Goal: Task Accomplishment & Management: Use online tool/utility

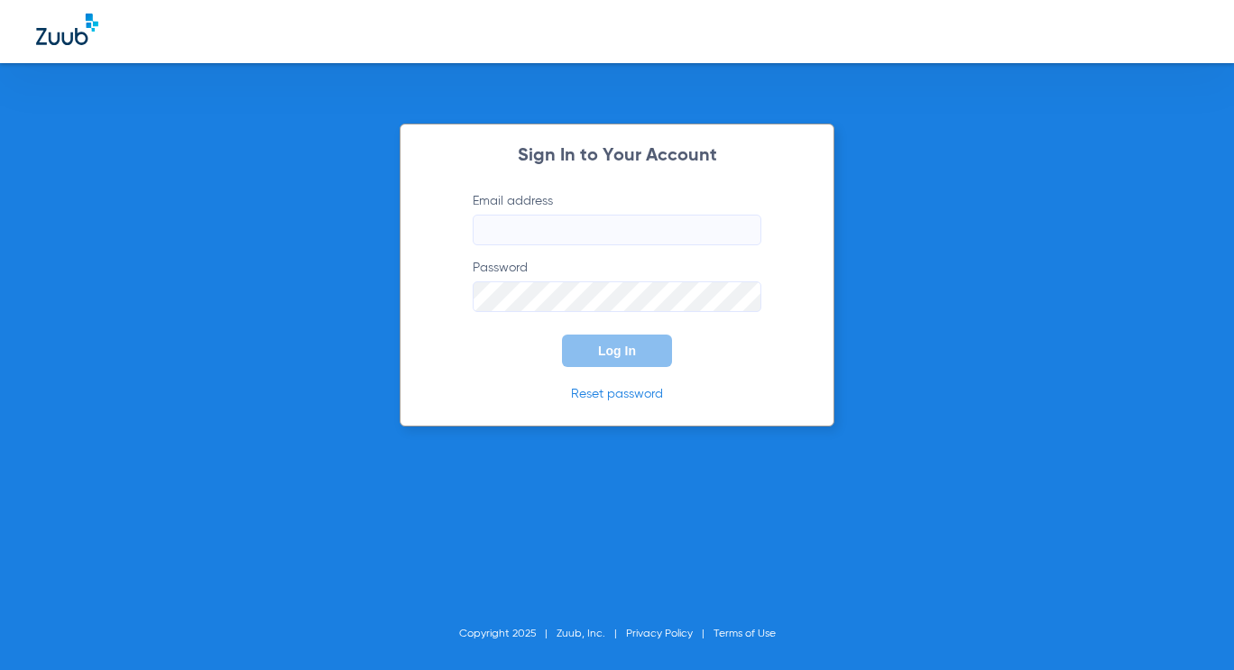
type input "management@shabanidental.com"
click at [636, 355] on button "Log In" at bounding box center [617, 351] width 110 height 32
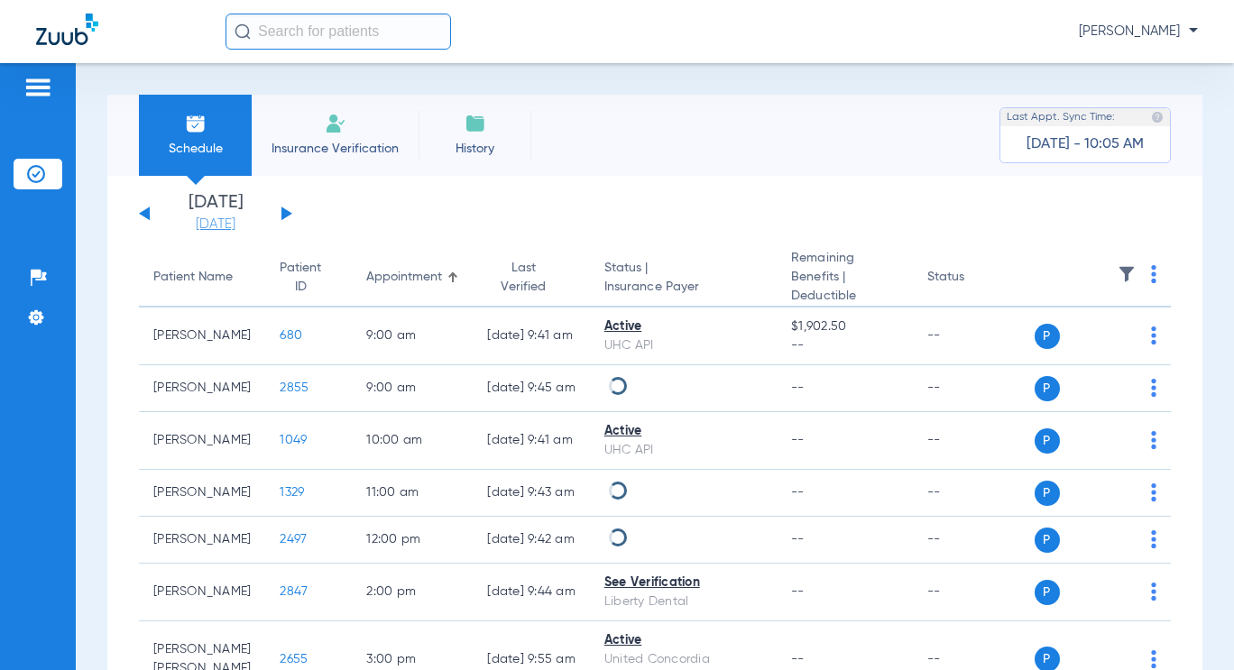
click at [210, 223] on link "[DATE]" at bounding box center [215, 225] width 108 height 18
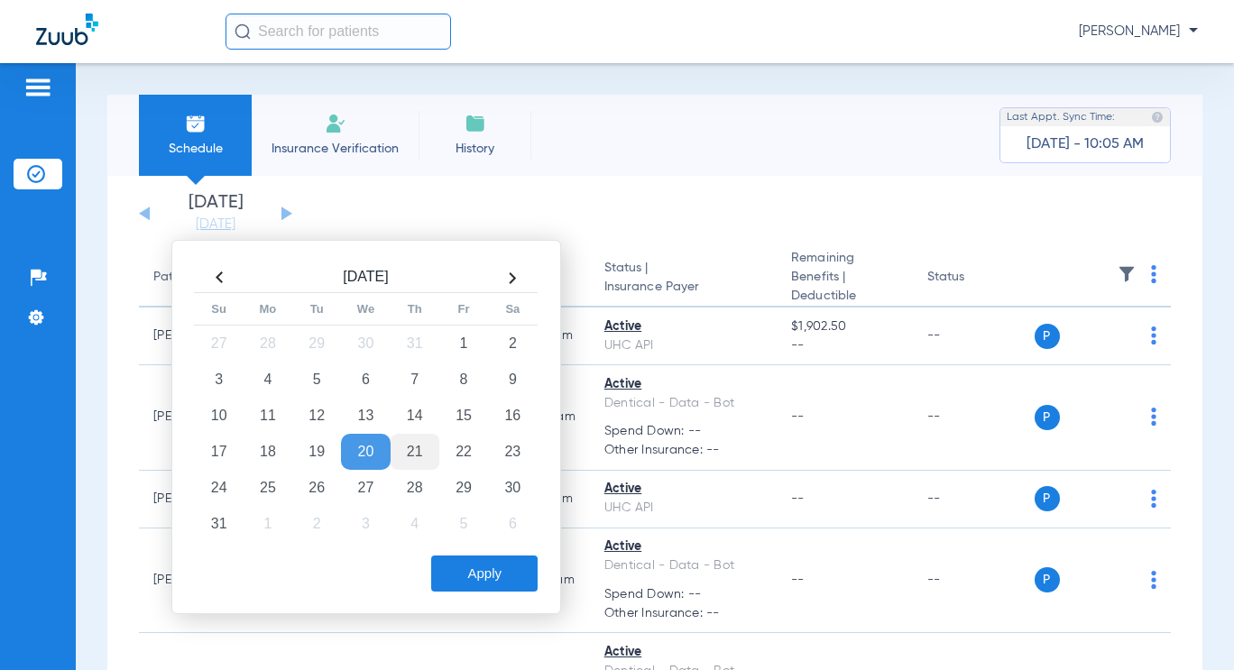
click at [419, 448] on td "21" at bounding box center [415, 452] width 49 height 36
click at [504, 585] on button "Apply" at bounding box center [484, 574] width 106 height 36
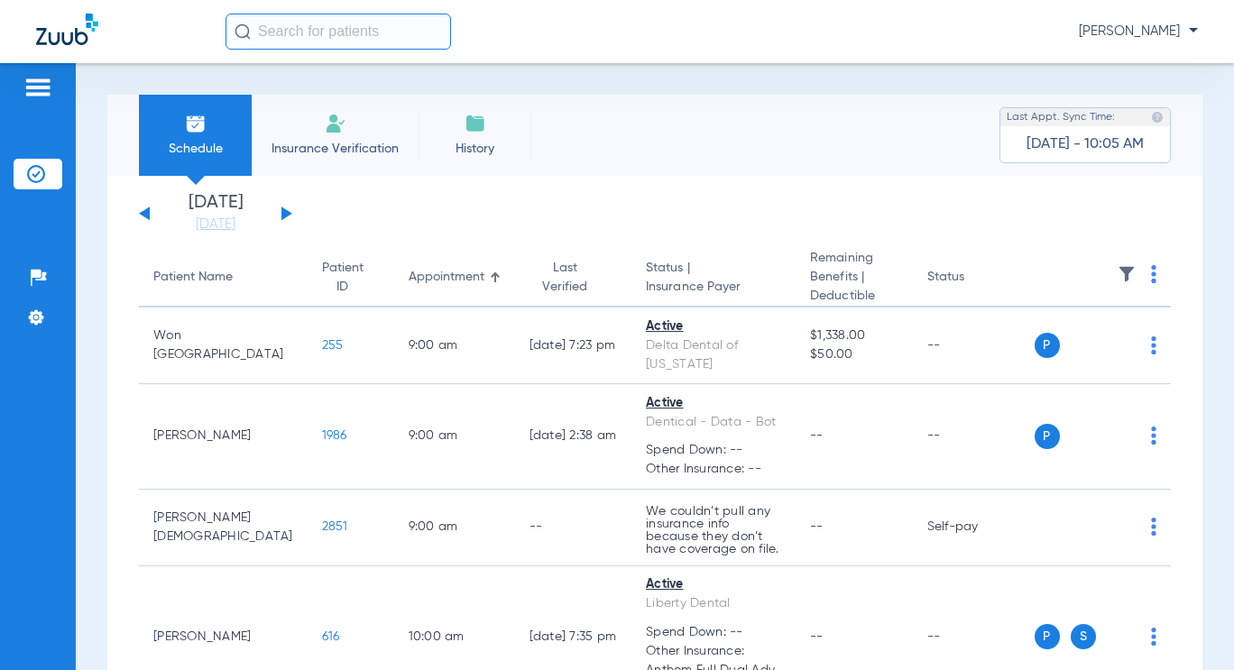
click at [1151, 280] on img at bounding box center [1153, 274] width 5 height 18
click at [1129, 343] on button "Verify All" at bounding box center [1071, 346] width 142 height 36
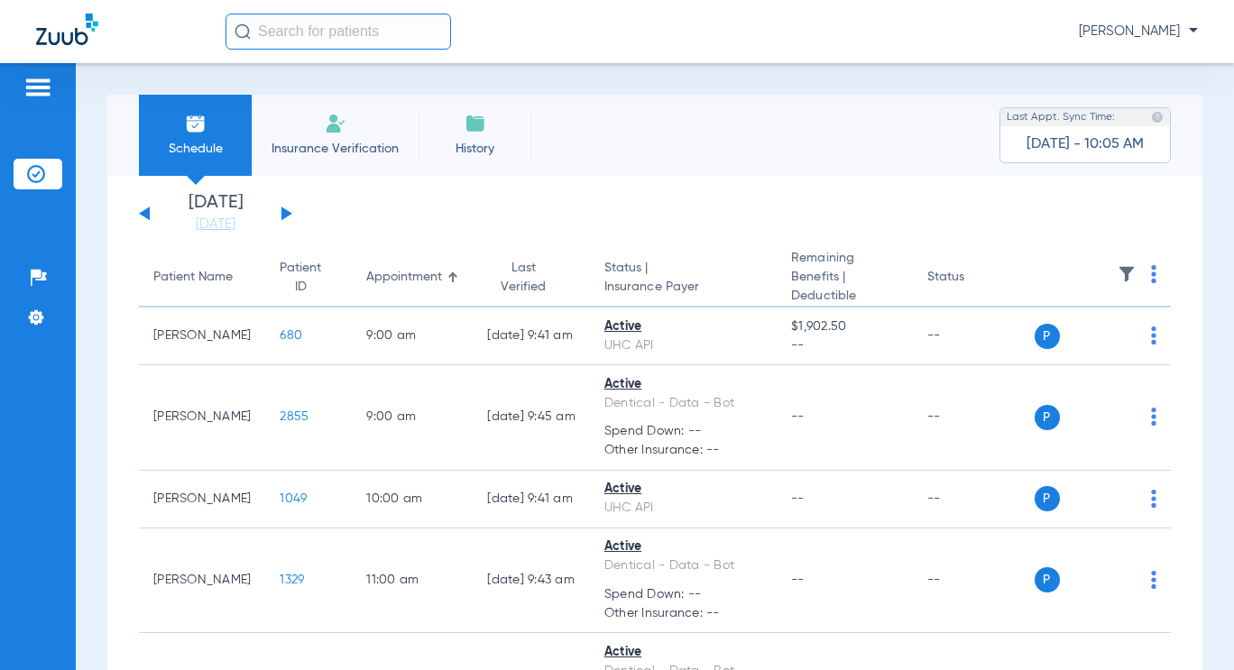
click at [1151, 278] on img at bounding box center [1153, 274] width 5 height 18
click at [185, 230] on div at bounding box center [617, 335] width 1234 height 670
click at [231, 221] on link "[DATE]" at bounding box center [215, 225] width 108 height 18
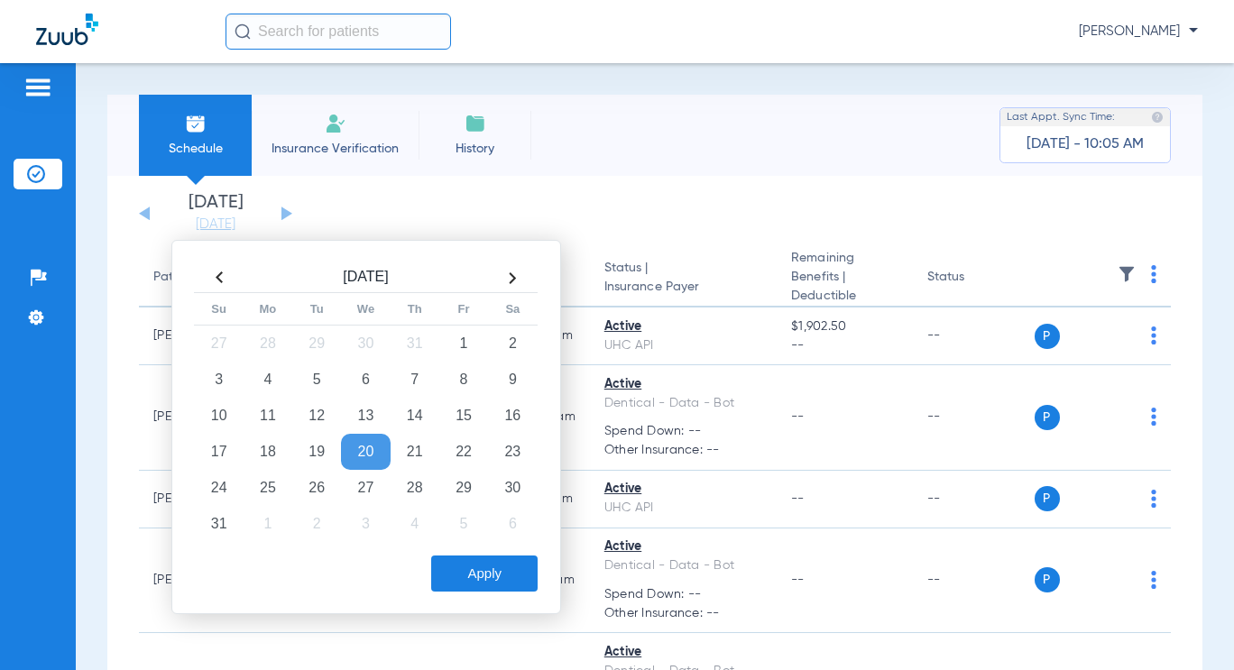
drag, startPoint x: 470, startPoint y: 449, endPoint x: 487, endPoint y: 494, distance: 48.2
click at [469, 449] on td "22" at bounding box center [463, 452] width 49 height 36
click at [501, 562] on button "Apply" at bounding box center [484, 574] width 106 height 36
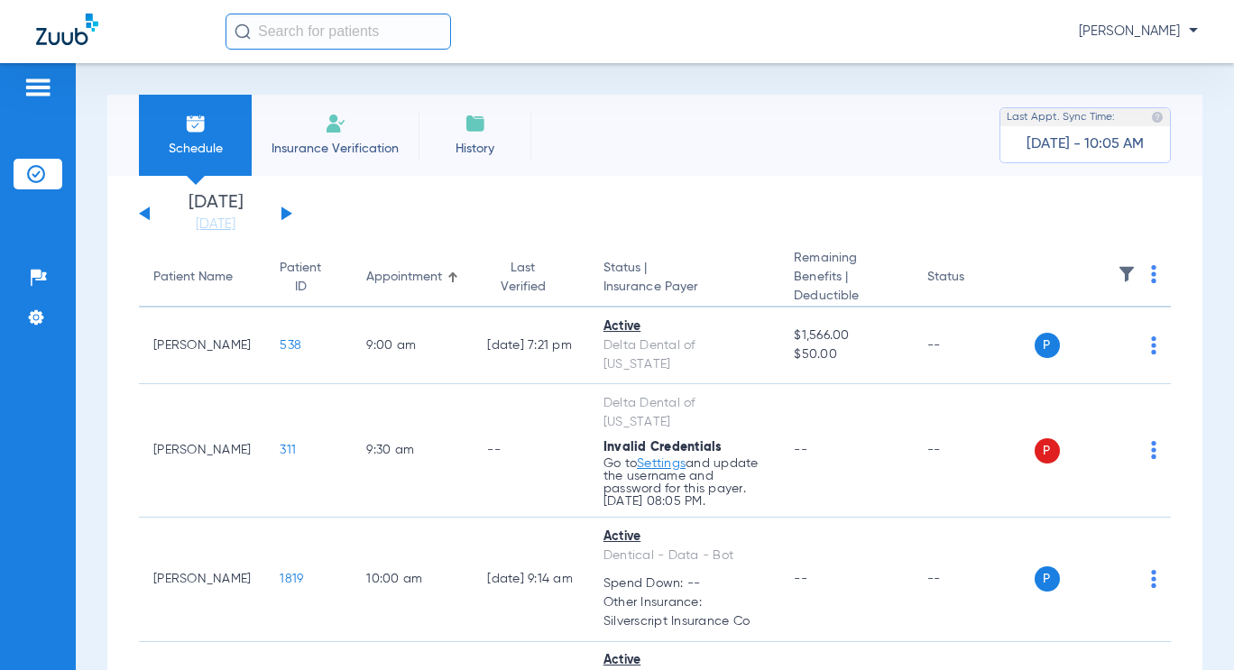
click at [1135, 278] on th at bounding box center [1103, 278] width 137 height 59
click at [1151, 276] on img at bounding box center [1153, 274] width 5 height 18
click at [1108, 349] on span "Verify All" at bounding box center [1073, 346] width 108 height 13
